Goal: Navigation & Orientation: Find specific page/section

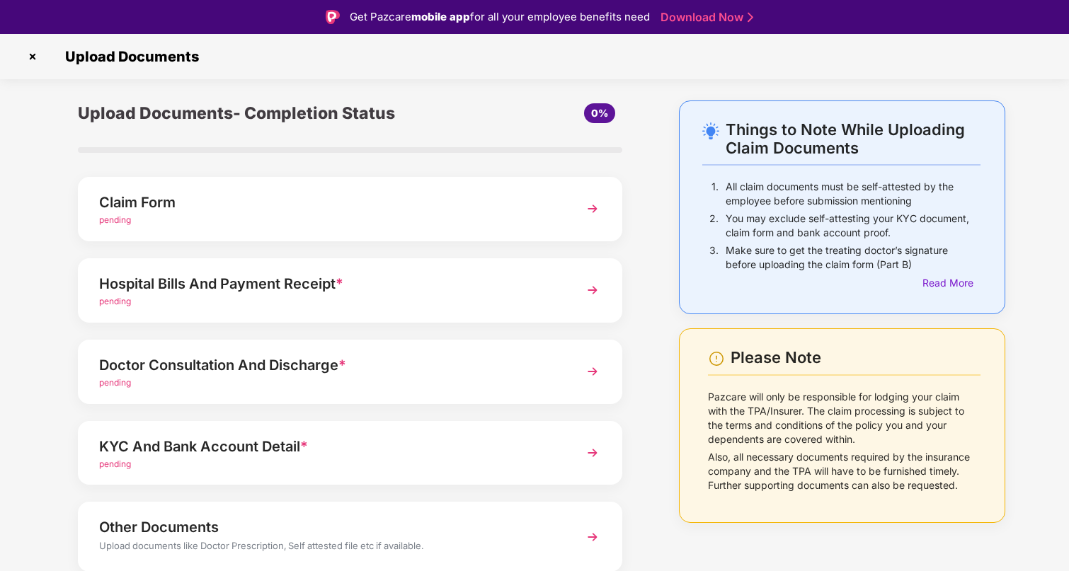
click at [32, 57] on img at bounding box center [32, 56] width 23 height 23
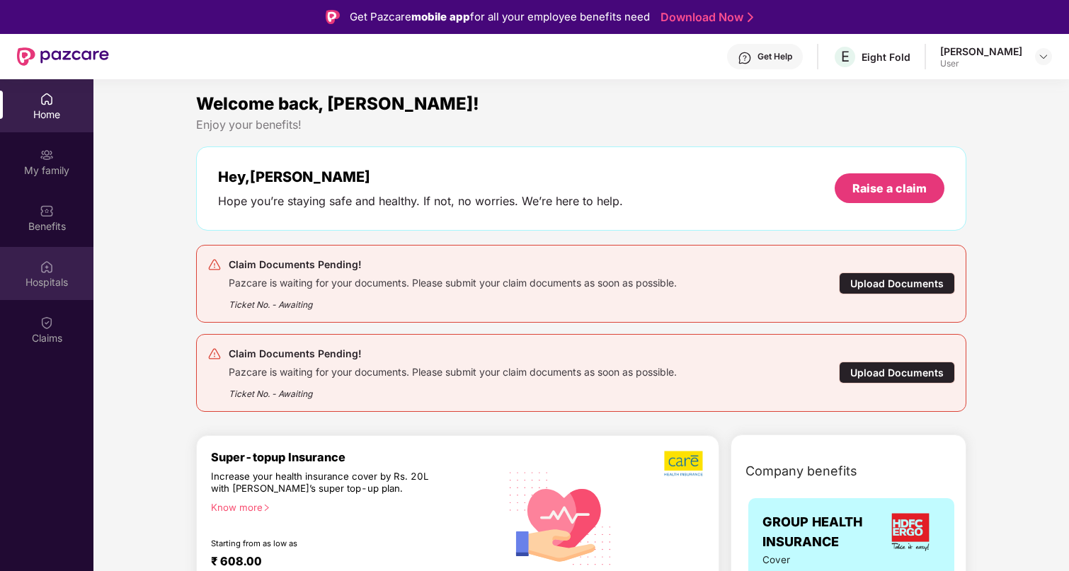
click at [48, 278] on div "Hospitals" at bounding box center [46, 282] width 93 height 14
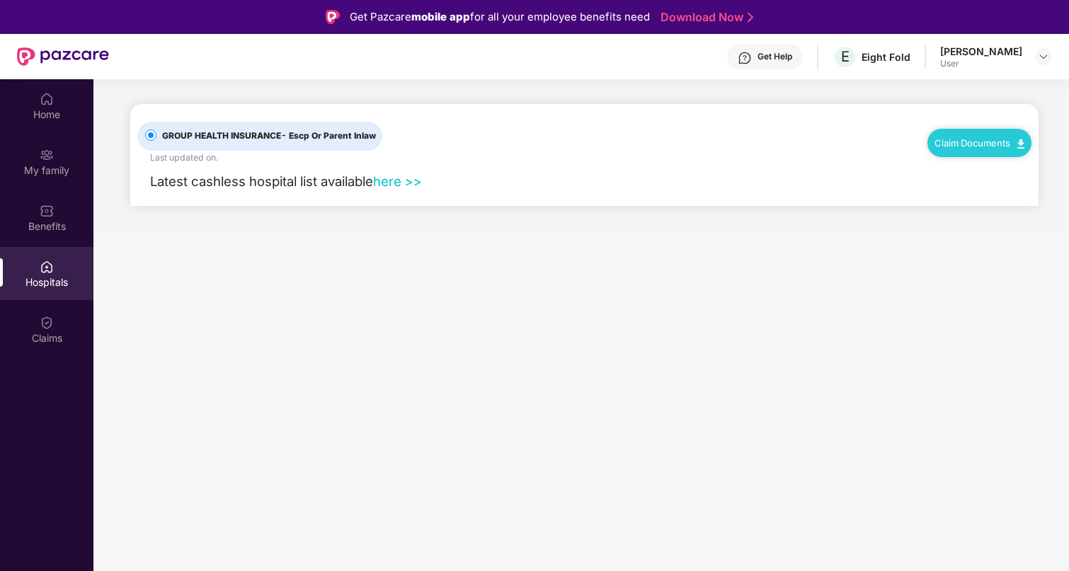
click at [391, 180] on link "here >>" at bounding box center [397, 181] width 49 height 16
click at [46, 330] on div "Claims" at bounding box center [46, 329] width 93 height 53
